Goal: Transaction & Acquisition: Purchase product/service

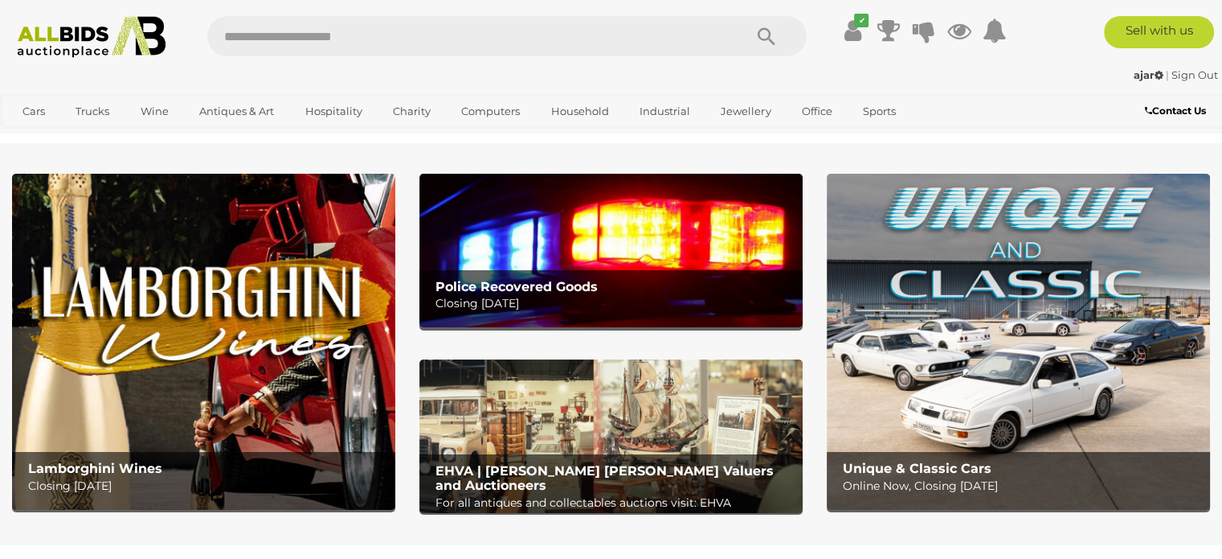
click at [277, 31] on input "text" at bounding box center [467, 36] width 520 height 40
type input "*********"
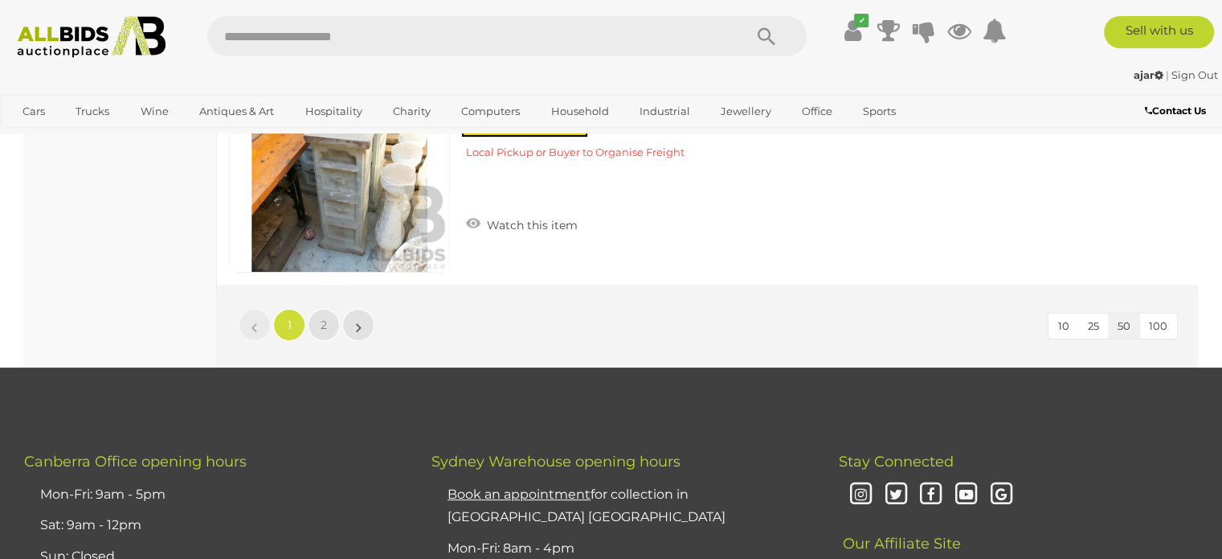
scroll to position [12538, 0]
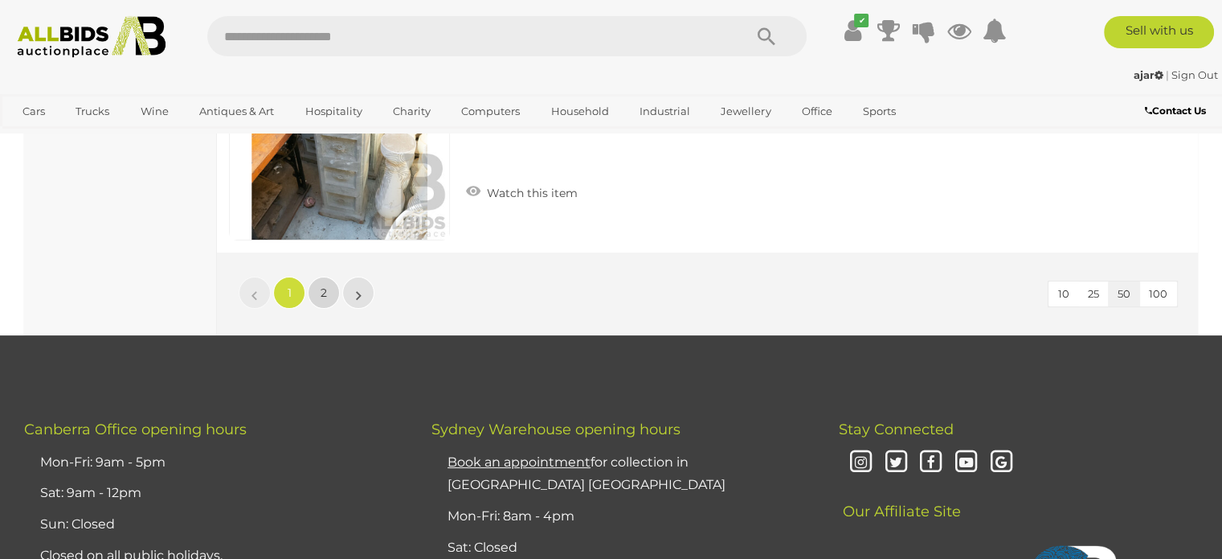
click at [324, 285] on span "2" at bounding box center [324, 292] width 6 height 14
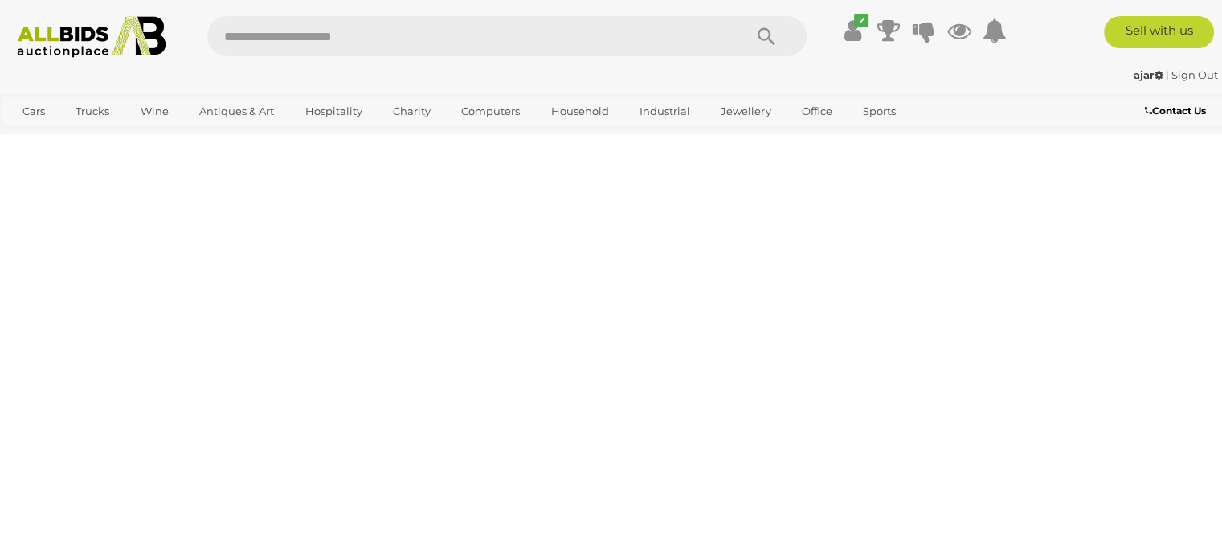
scroll to position [0, 0]
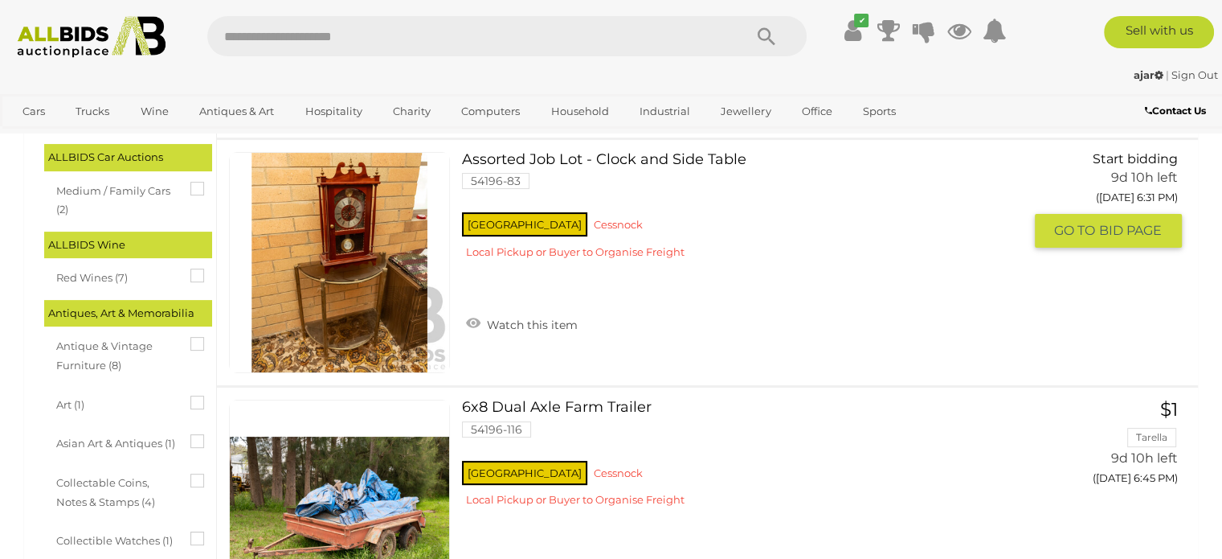
scroll to position [321, 0]
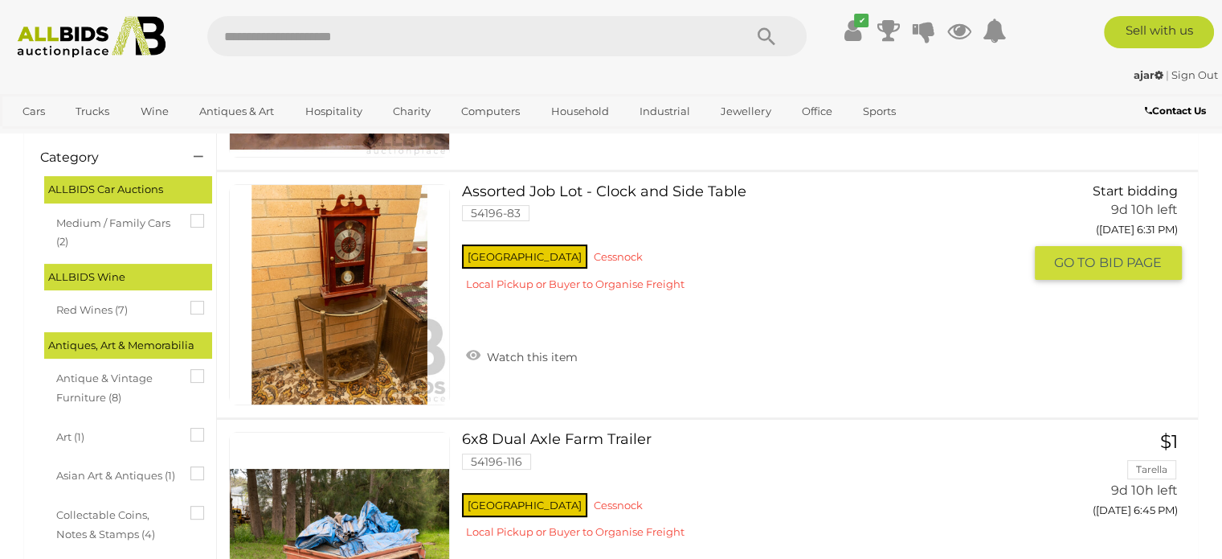
click at [362, 265] on link at bounding box center [339, 294] width 221 height 221
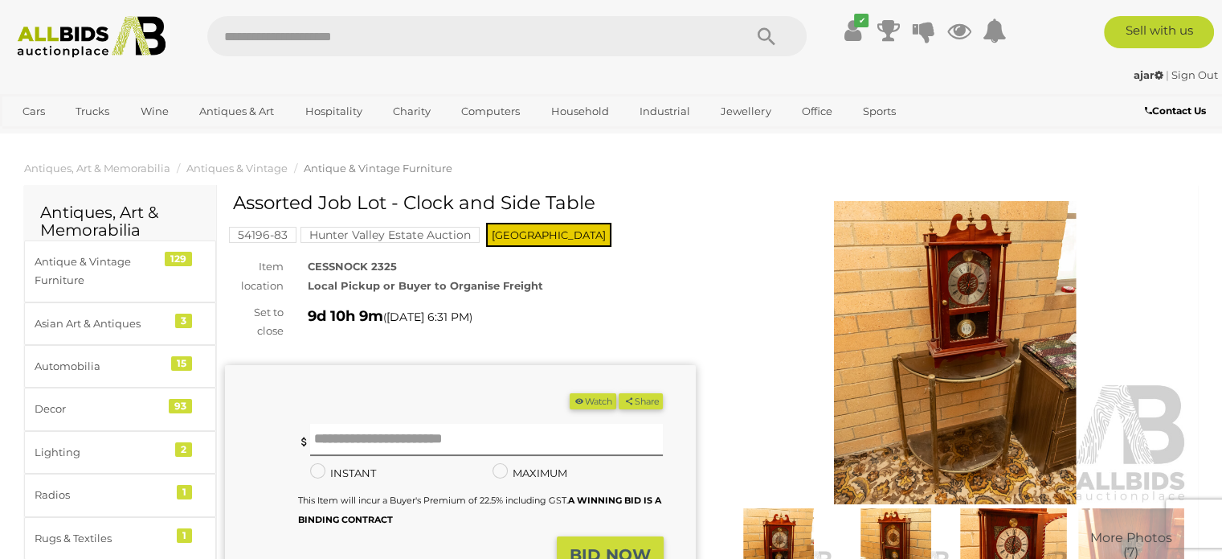
click at [883, 309] on img at bounding box center [955, 352] width 471 height 303
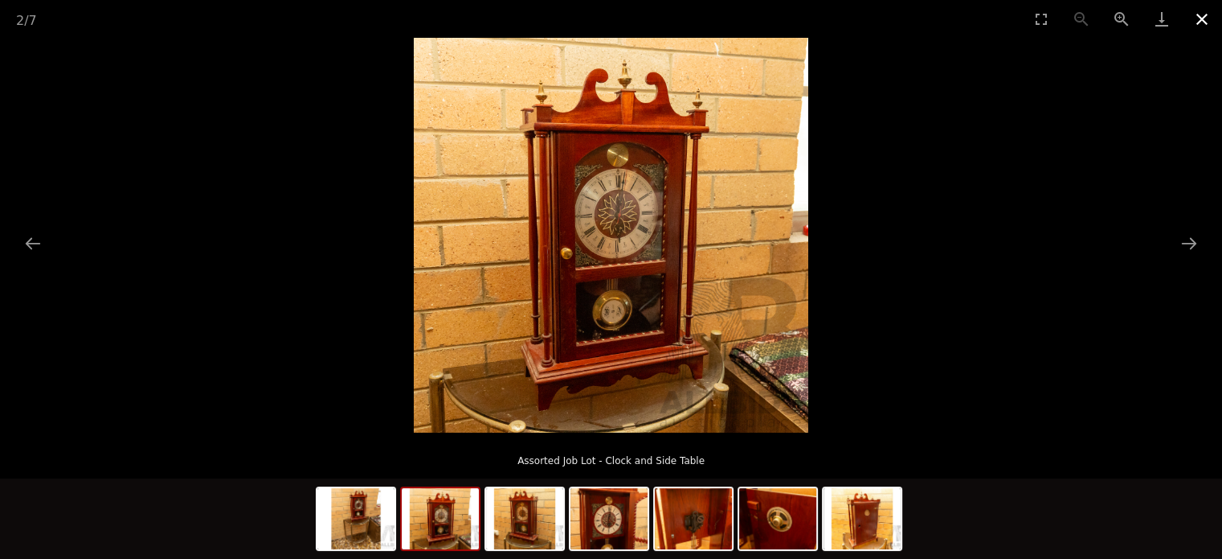
click at [1199, 13] on button "Close gallery" at bounding box center [1202, 19] width 40 height 38
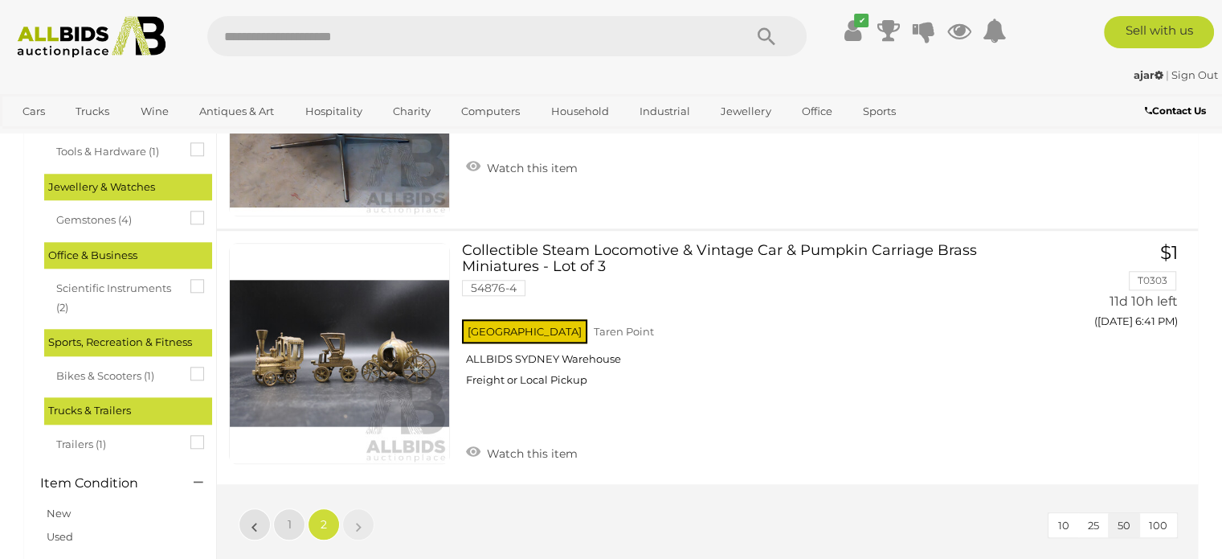
scroll to position [1533, 0]
